Goal: Transaction & Acquisition: Purchase product/service

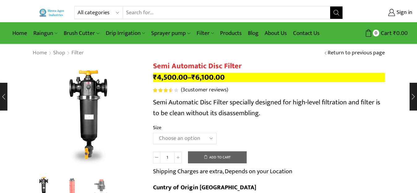
click at [84, 11] on select "All categories Accessories Air Release Valve Brush Cutter Domestic Use Drip Irr…" at bounding box center [100, 12] width 45 height 12
click at [336, 14] on icon "Search button" at bounding box center [336, 13] width 6 height 6
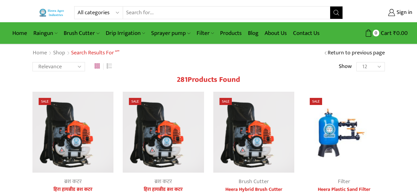
click at [86, 11] on select "All categories Accessories Air Release Valve Brush Cutter Domestic Use Drip Irr…" at bounding box center [100, 12] width 45 height 12
select select "filter"
click at [78, 6] on select "All categories Accessories Air Release Valve Brush Cutter Domestic Use Drip Irr…" at bounding box center [100, 12] width 45 height 12
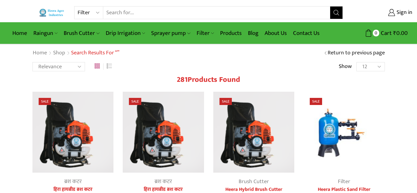
click at [332, 8] on button "Search" at bounding box center [336, 12] width 12 height 12
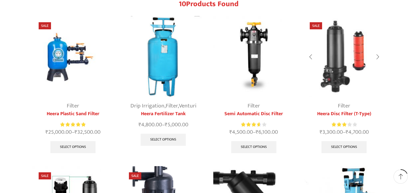
scroll to position [93, 0]
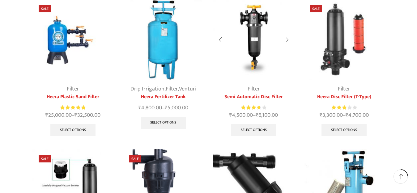
click at [251, 38] on img at bounding box center [253, 39] width 81 height 81
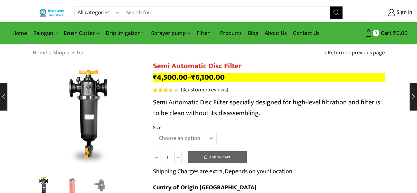
click at [85, 13] on select "All categories Accessories Air Release Valve Brush Cutter Domestic Use Drip Irr…" at bounding box center [100, 12] width 45 height 12
select select "filter"
click at [78, 6] on select "All categories Accessories Air Release Valve Brush Cutter Domestic Use Drip Irr…" at bounding box center [100, 12] width 45 height 12
click at [337, 14] on icon "Search button" at bounding box center [336, 13] width 6 height 6
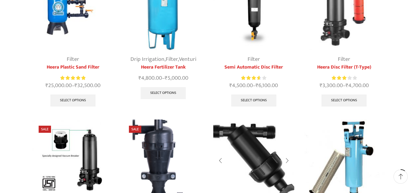
scroll to position [154, 0]
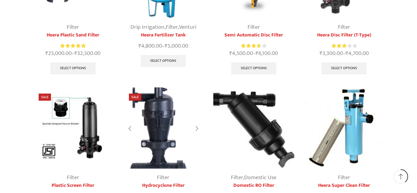
click at [161, 127] on img at bounding box center [163, 127] width 81 height 81
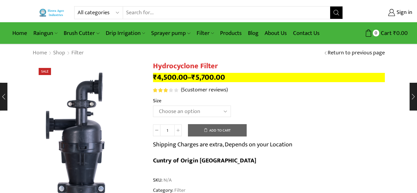
click at [168, 112] on select "Choose an option 2" Hydrocyclone Filter 2.5" Hydrocyclone Filter 3" Hydrocyclon…" at bounding box center [192, 111] width 78 height 11
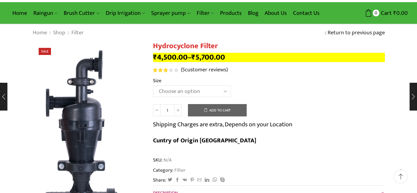
scroll to position [31, 0]
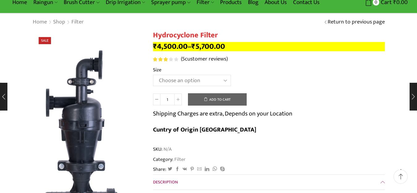
click at [166, 81] on select "Choose an option 2" Hydrocyclone Filter 2.5" Hydrocyclone Filter 3" Hydrocyclon…" at bounding box center [192, 80] width 78 height 11
click at [153, 75] on select "Choose an option 2" Hydrocyclone Filter 2.5" Hydrocyclone Filter 3" Hydrocyclon…" at bounding box center [192, 80] width 78 height 11
select select "2.5" Hydrocyclone Filter"
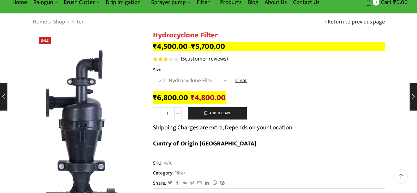
click at [179, 79] on select "Choose an option 2" Hydrocyclone Filter 2.5" Hydrocyclone Filter 3" Hydrocyclon…" at bounding box center [192, 80] width 78 height 11
click at [153, 75] on select "Choose an option 2" Hydrocyclone Filter 2.5" Hydrocyclone Filter 3" Hydrocyclon…" at bounding box center [192, 80] width 78 height 11
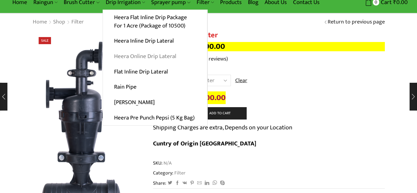
scroll to position [0, 0]
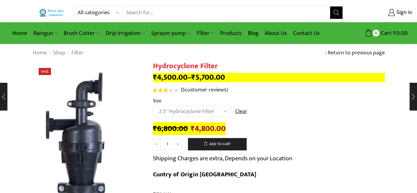
click at [100, 14] on select "All categories Accessories Air Release Valve Brush Cutter Domestic Use Drip Irr…" at bounding box center [100, 12] width 45 height 12
select select "filter"
click at [78, 6] on select "All categories Accessories Air Release Valve Brush Cutter Domestic Use Drip Irr…" at bounding box center [100, 12] width 45 height 12
click at [333, 13] on icon "Search button" at bounding box center [336, 13] width 6 height 6
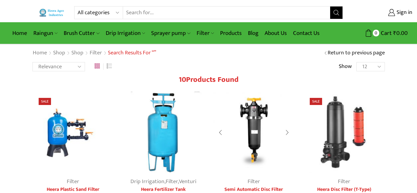
click at [254, 127] on img at bounding box center [253, 132] width 81 height 81
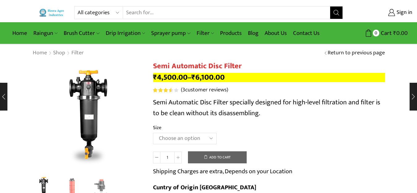
drag, startPoint x: 0, startPoint y: 0, endPoint x: 176, endPoint y: 137, distance: 223.3
click at [176, 137] on select "Choose an option 2" Disc Filter 2.5" Disc Filter 3" Disc Filter" at bounding box center [185, 138] width 64 height 11
click at [153, 133] on select "Choose an option 2" Disc Filter 2.5" Disc Filter 3" Disc Filter" at bounding box center [185, 138] width 64 height 11
select select "2.5" Disc Filter"
